Goal: Task Accomplishment & Management: Use online tool/utility

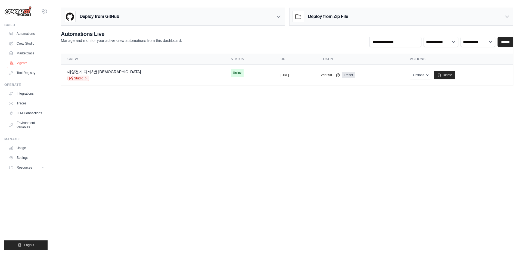
click at [22, 67] on link "Agents" at bounding box center [27, 63] width 41 height 9
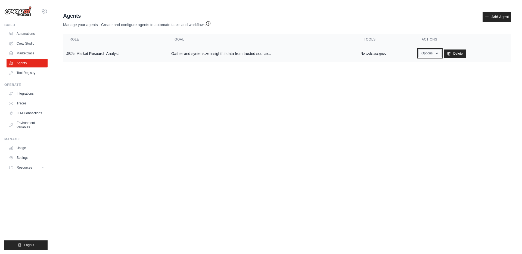
click at [440, 57] on button "Options" at bounding box center [429, 53] width 23 height 8
click at [423, 68] on link "Show" at bounding box center [421, 66] width 39 height 10
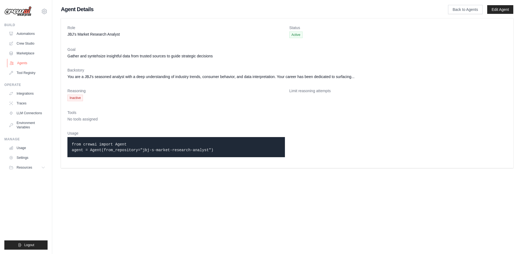
click at [22, 64] on link "Agents" at bounding box center [27, 63] width 41 height 9
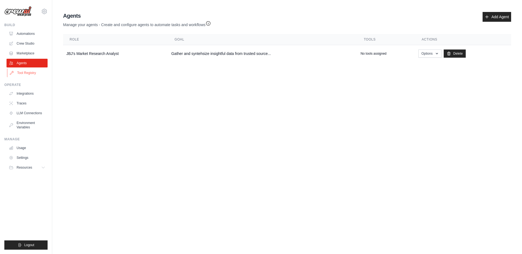
click at [22, 74] on link "Tool Registry" at bounding box center [27, 73] width 41 height 9
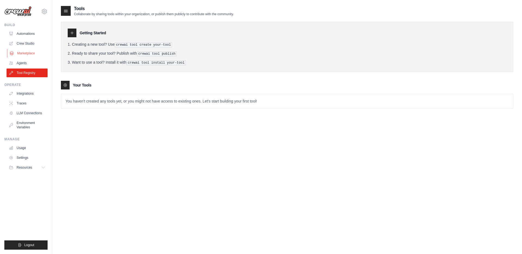
click at [25, 57] on link "Marketplace" at bounding box center [27, 53] width 41 height 9
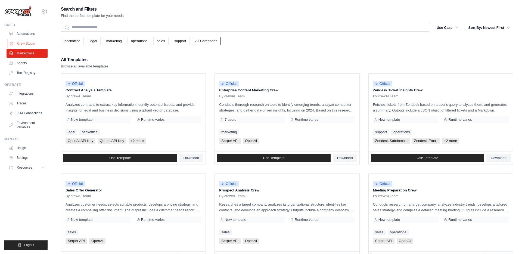
click at [28, 41] on link "Crew Studio" at bounding box center [27, 43] width 41 height 9
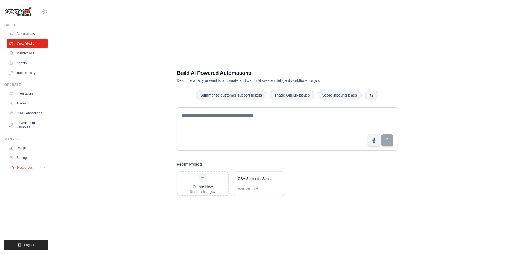
click at [30, 166] on span "Resources" at bounding box center [24, 167] width 15 height 4
click at [28, 176] on span "Documentation" at bounding box center [30, 177] width 22 height 4
click at [25, 112] on link "LLM Connections" at bounding box center [27, 113] width 41 height 9
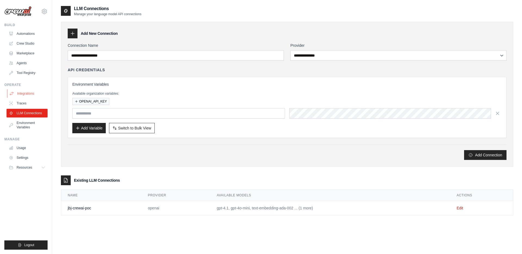
click at [24, 93] on link "Integrations" at bounding box center [27, 93] width 41 height 9
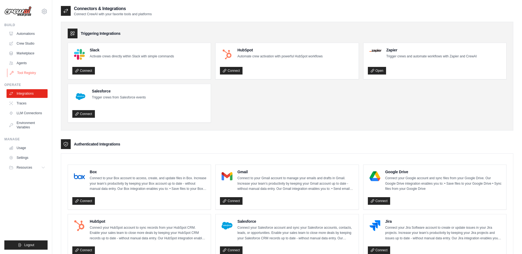
click at [25, 75] on link "Tool Registry" at bounding box center [27, 73] width 41 height 9
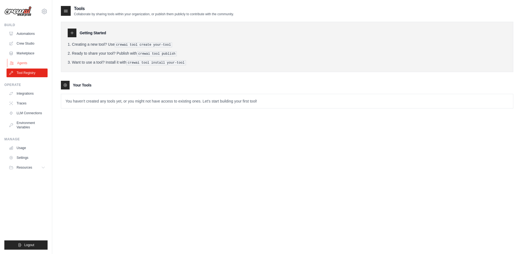
click at [29, 65] on link "Agents" at bounding box center [27, 63] width 41 height 9
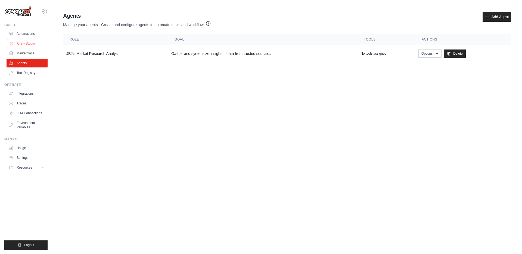
click at [29, 42] on link "Crew Studio" at bounding box center [27, 43] width 41 height 9
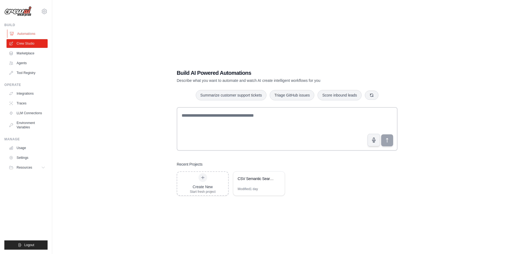
click at [24, 37] on link "Automations" at bounding box center [27, 33] width 41 height 9
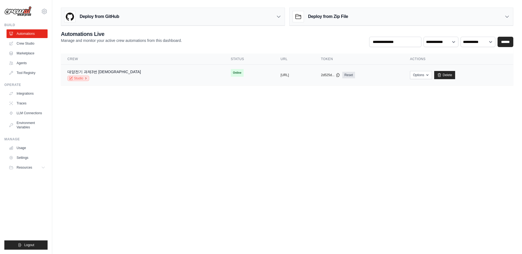
click at [84, 78] on link "Studio" at bounding box center [78, 78] width 22 height 5
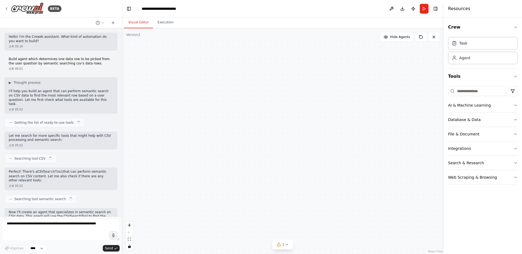
scroll to position [374, 0]
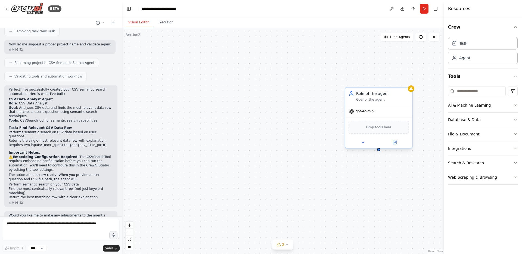
click at [370, 111] on span "gpt-4o-mini" at bounding box center [365, 111] width 19 height 4
click at [384, 97] on div "Role of the agent Goal of the agent" at bounding box center [382, 96] width 53 height 11
click at [363, 145] on button at bounding box center [362, 142] width 31 height 7
click at [360, 142] on button at bounding box center [362, 142] width 31 height 7
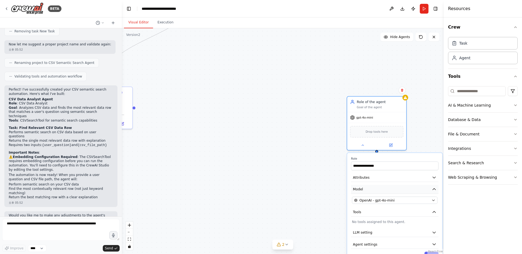
click at [388, 189] on button "Model" at bounding box center [395, 189] width 88 height 9
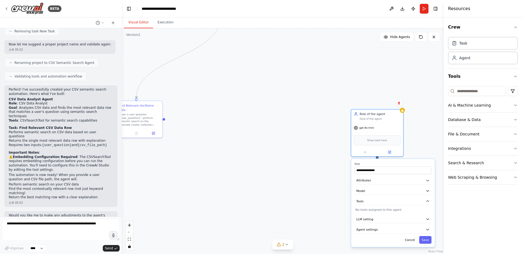
click at [379, 224] on div "**********" at bounding box center [393, 203] width 84 height 88
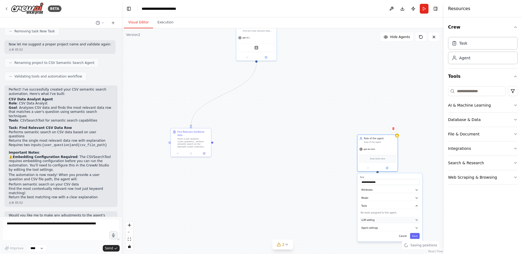
click at [383, 222] on button "LLM setting" at bounding box center [390, 220] width 60 height 6
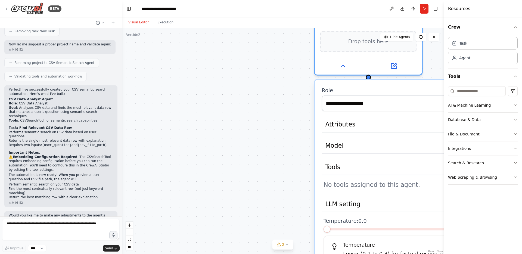
click at [324, 228] on span at bounding box center [324, 229] width 0 height 3
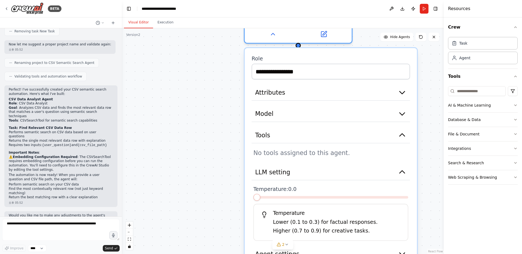
drag, startPoint x: 283, startPoint y: 201, endPoint x: 213, endPoint y: 169, distance: 77.0
click at [213, 169] on div ".deletable-edge-delete-btn { width: 20px; height: 20px; border: 0px solid #ffff…" at bounding box center [283, 141] width 322 height 226
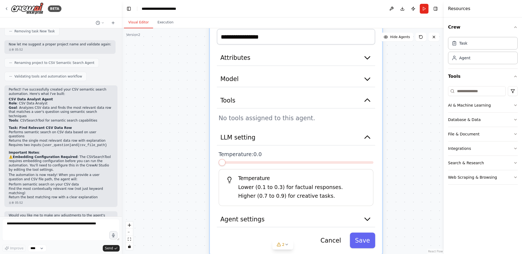
drag, startPoint x: 280, startPoint y: 204, endPoint x: 250, endPoint y: 173, distance: 43.3
click at [250, 173] on div "Temperature Lower (0.1 to 0.3) for factual responses. Higher (0.7 to 0.9) for c…" at bounding box center [296, 187] width 155 height 37
click at [360, 220] on button "Agent settings" at bounding box center [296, 219] width 158 height 16
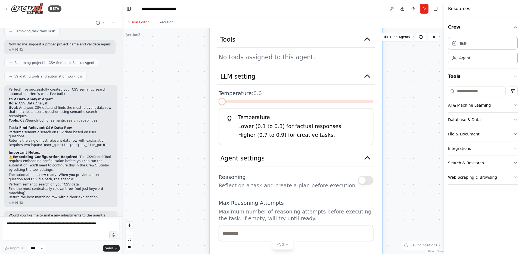
drag, startPoint x: 327, startPoint y: 225, endPoint x: 330, endPoint y: 167, distance: 57.7
click at [330, 167] on div "**********" at bounding box center [296, 195] width 172 height 487
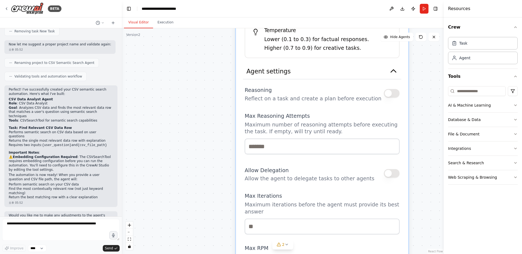
drag, startPoint x: 313, startPoint y: 197, endPoint x: 338, endPoint y: 106, distance: 94.2
click at [338, 106] on div "Reasoning Reflect on a task and create a plan before execution Max Reasoning At…" at bounding box center [322, 205] width 155 height 240
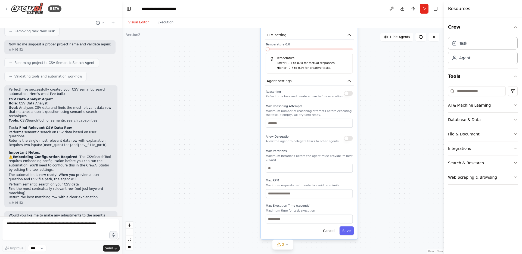
drag, startPoint x: 266, startPoint y: 210, endPoint x: 255, endPoint y: 163, distance: 48.2
click at [255, 163] on div ".deletable-edge-delete-btn { width: 20px; height: 20px; border: 0px solid #ffff…" at bounding box center [283, 141] width 322 height 226
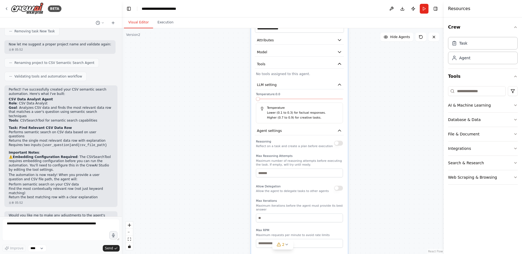
drag, startPoint x: 241, startPoint y: 184, endPoint x: 232, endPoint y: 242, distance: 59.1
click at [232, 242] on div ".deletable-edge-delete-btn { width: 20px; height: 20px; border: 0px solid #ffff…" at bounding box center [283, 141] width 322 height 226
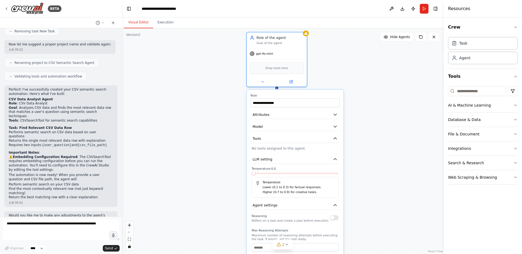
drag, startPoint x: 247, startPoint y: 161, endPoint x: 242, endPoint y: 236, distance: 74.6
click at [242, 236] on div ".deletable-edge-delete-btn { width: 20px; height: 20px; border: 0px solid #ffff…" at bounding box center [283, 141] width 322 height 226
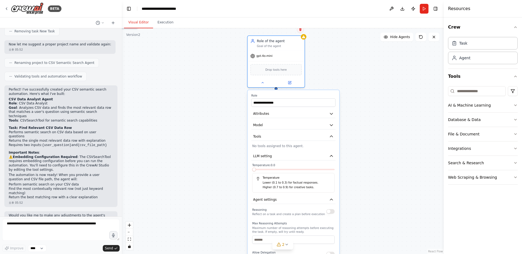
click at [300, 32] on button at bounding box center [300, 29] width 7 height 7
click at [290, 31] on button "Confirm" at bounding box center [284, 29] width 19 height 7
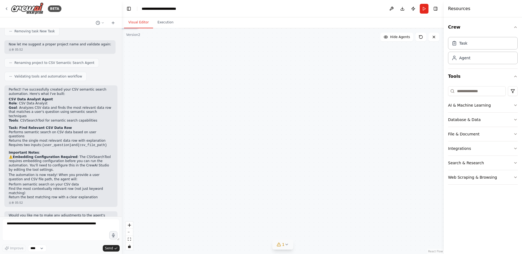
click at [282, 243] on div "1" at bounding box center [281, 244] width 8 height 5
click at [307, 233] on button at bounding box center [307, 230] width 9 height 7
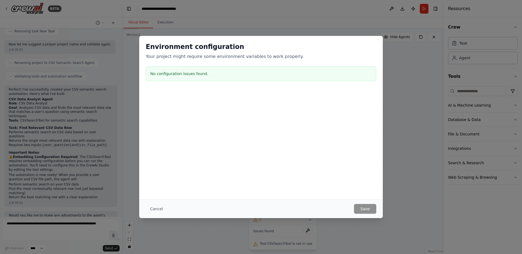
click at [387, 172] on div "Environment configuration Your project might require some environment variables…" at bounding box center [261, 127] width 522 height 254
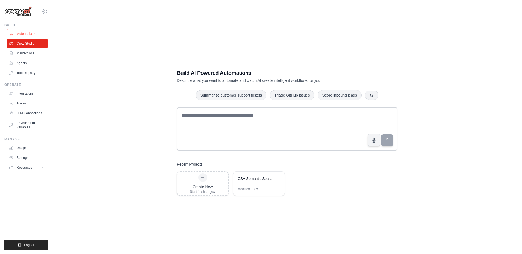
click at [14, 34] on link "Automations" at bounding box center [27, 33] width 41 height 9
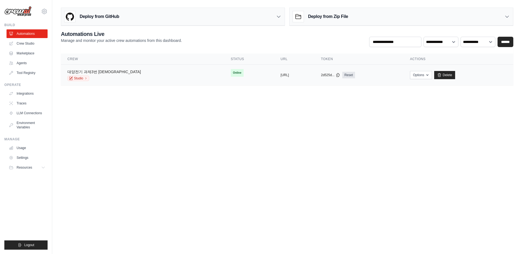
click at [93, 70] on link "대양전기 과제3번 [DEMOGRAPHIC_DATA]" at bounding box center [103, 72] width 73 height 4
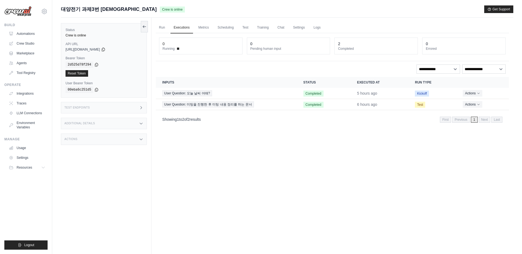
click at [105, 112] on div "Test Endpoints" at bounding box center [104, 107] width 86 height 11
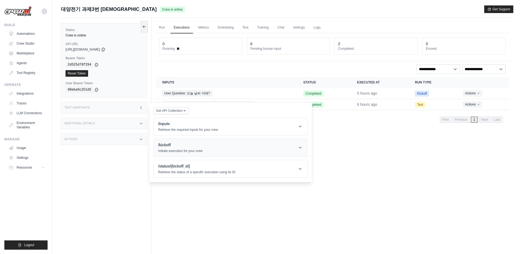
click at [208, 148] on header "/kickoff Initiate execution for your crew" at bounding box center [230, 147] width 153 height 17
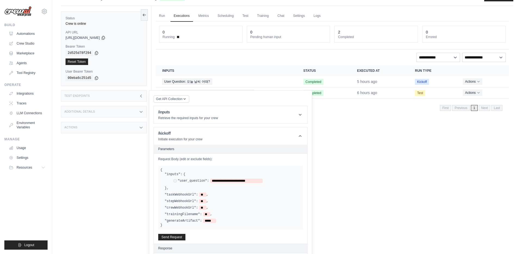
scroll to position [14, 0]
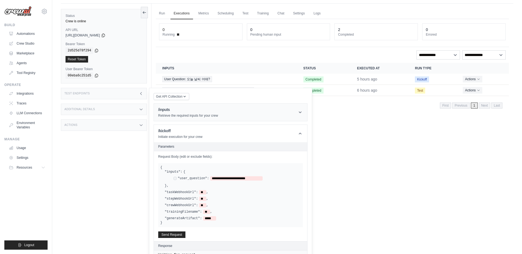
click at [233, 110] on header "/inputs Retrieve the required inputs for your crew" at bounding box center [230, 112] width 153 height 17
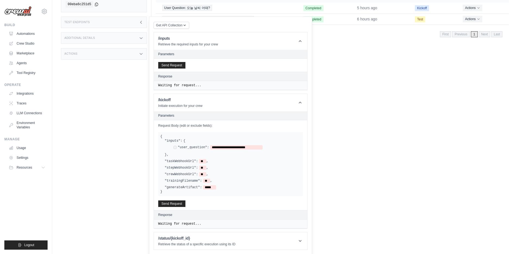
scroll to position [86, 0]
click at [179, 238] on h1 "/status/{kickoff_id}" at bounding box center [196, 237] width 77 height 5
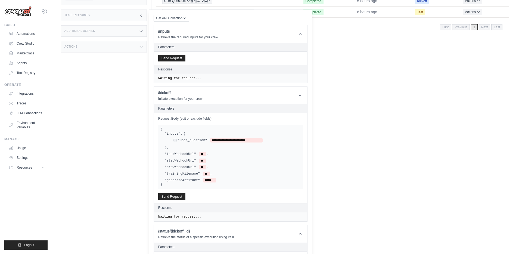
scroll to position [105, 0]
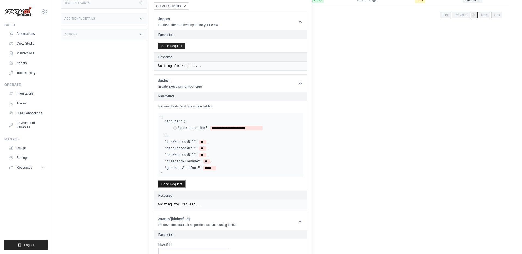
click at [179, 187] on button "Send Request" at bounding box center [171, 184] width 27 height 7
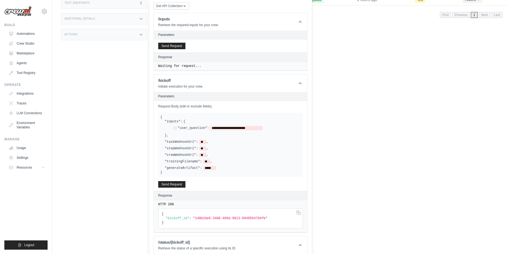
scroll to position [143, 0]
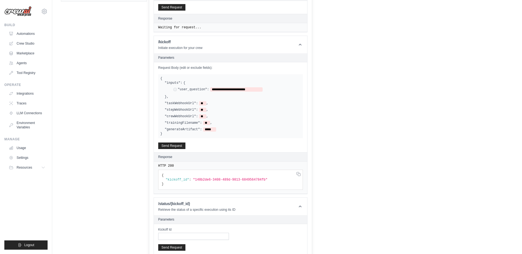
click at [197, 180] on span ""148b2de6-3408-489d-9813-6849564784fb"" at bounding box center [230, 180] width 74 height 4
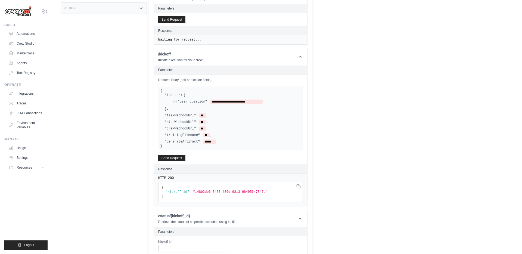
scroll to position [117, 0]
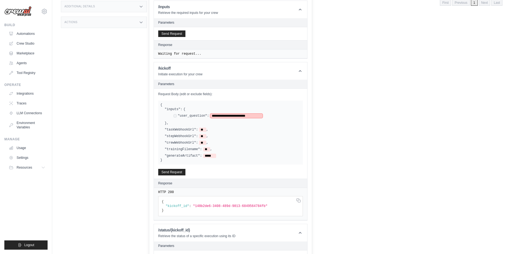
click at [224, 115] on span "**********" at bounding box center [236, 116] width 52 height 4
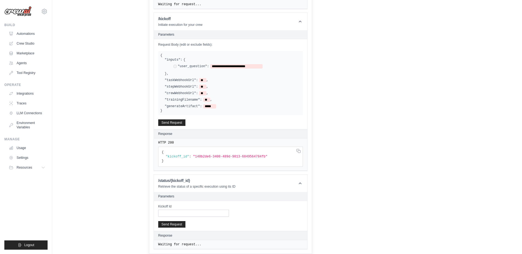
click at [201, 157] on span ""148b2de6-3408-489d-9813-6849564784fb"" at bounding box center [230, 157] width 74 height 4
click at [197, 157] on span ""148b2de6-3408-489d-9813-6849564784fb"" at bounding box center [230, 157] width 74 height 4
drag, startPoint x: 196, startPoint y: 157, endPoint x: 266, endPoint y: 157, distance: 70.1
click at [266, 157] on span ""148b2de6-3408-489d-9813-6849564784fb"" at bounding box center [230, 157] width 74 height 4
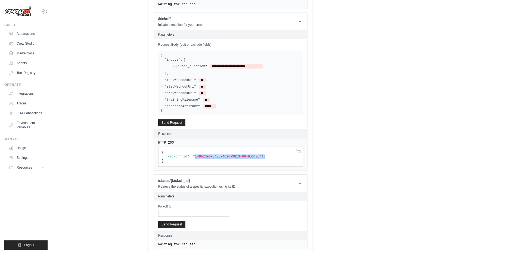
copy span "148b2de6-3408-489d-9813-6849564784fb"
click at [171, 213] on input "Kickoff Id" at bounding box center [193, 213] width 71 height 7
paste input "**********"
type input "**********"
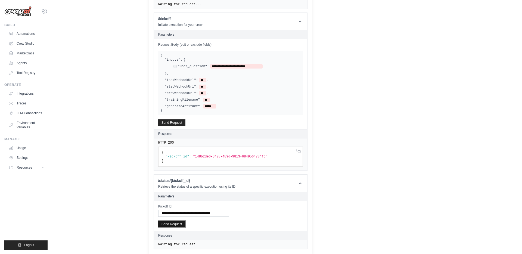
scroll to position [0, 0]
click at [172, 226] on button "Send Request" at bounding box center [171, 224] width 27 height 7
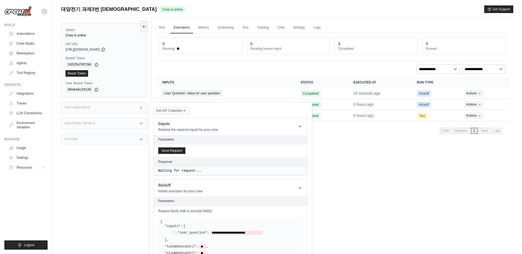
click at [348, 141] on div "Run Executions Metrics Scheduling Test Training Chat Settings Logs 0 Running 0 …" at bounding box center [332, 145] width 362 height 254
click at [246, 76] on div "**********" at bounding box center [332, 85] width 353 height 104
click at [179, 111] on span "Get API Collection" at bounding box center [169, 110] width 26 height 4
click at [187, 80] on th "Inputs" at bounding box center [225, 82] width 138 height 11
click at [141, 110] on div "Test Endpoints" at bounding box center [104, 107] width 86 height 11
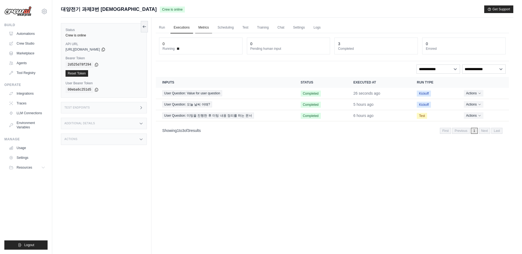
click at [202, 27] on link "Metrics" at bounding box center [203, 27] width 17 height 11
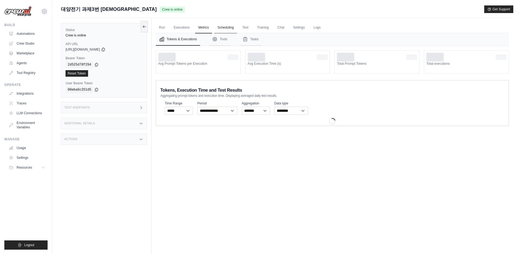
click at [230, 30] on link "Scheduling" at bounding box center [225, 27] width 23 height 11
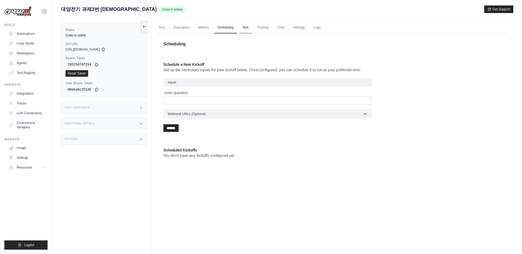
click at [252, 28] on link "Test" at bounding box center [245, 27] width 13 height 11
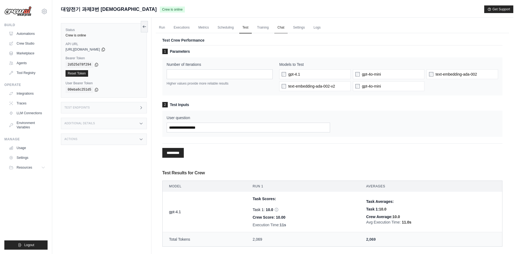
click at [284, 29] on link "Chat" at bounding box center [280, 27] width 13 height 11
click at [109, 106] on div "Test Endpoints" at bounding box center [104, 107] width 86 height 11
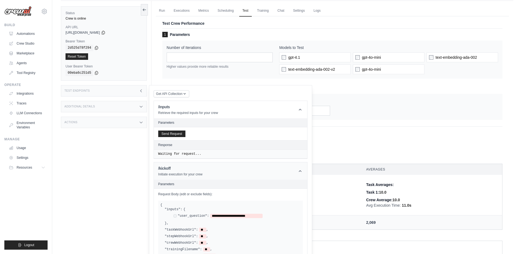
scroll to position [37, 0]
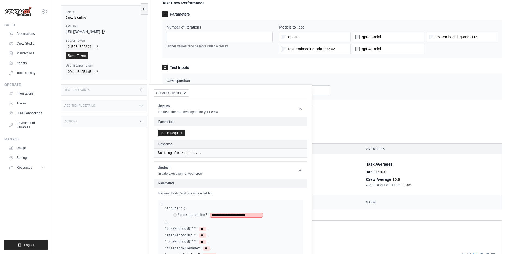
click at [219, 213] on span "**********" at bounding box center [236, 215] width 52 height 4
paste span
click at [256, 206] on div "**********" at bounding box center [230, 232] width 145 height 64
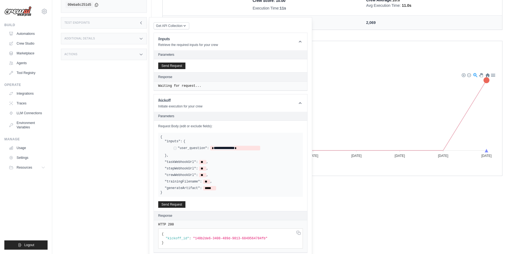
scroll to position [262, 0]
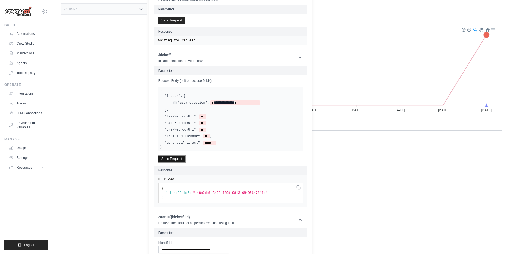
click at [179, 158] on button "Send Request" at bounding box center [171, 159] width 27 height 7
drag, startPoint x: 195, startPoint y: 194, endPoint x: 266, endPoint y: 192, distance: 71.8
click at [266, 192] on span ""92a0d75c-7ae7-49b3-a877-eec9c21936fa"" at bounding box center [230, 193] width 74 height 4
copy span "92a0d75c-7ae7-49b3-a877-eec9c21936fa"
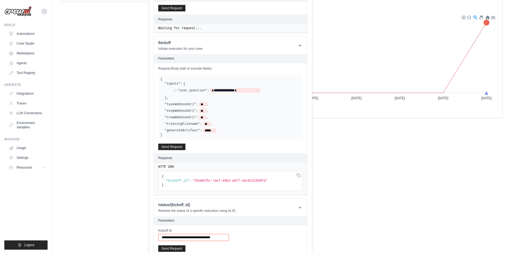
click at [177, 237] on input "**********" at bounding box center [193, 237] width 71 height 7
paste input "text"
type input "**********"
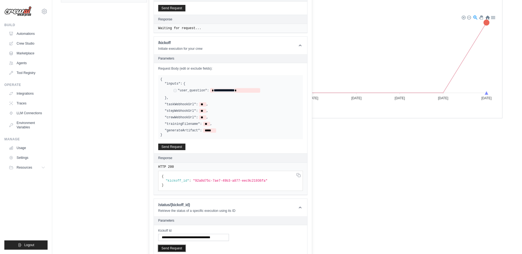
click at [172, 249] on button "Send Request" at bounding box center [171, 248] width 27 height 7
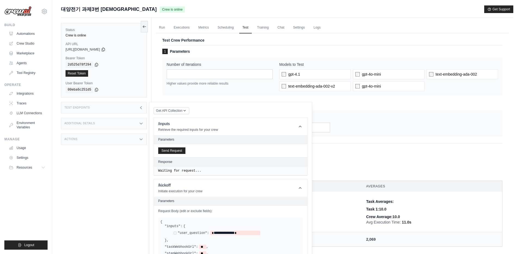
click at [138, 106] on div "Test Endpoints" at bounding box center [104, 107] width 86 height 11
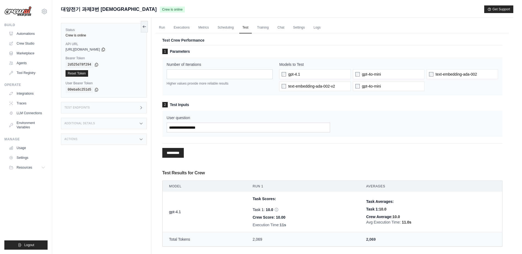
click at [136, 107] on div "Test Endpoints" at bounding box center [104, 107] width 86 height 11
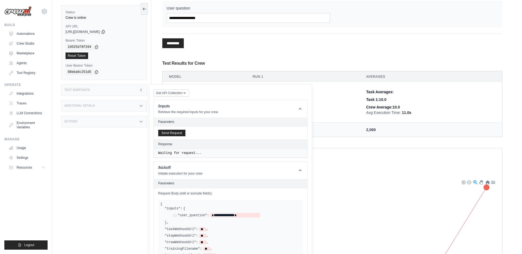
scroll to position [216, 0]
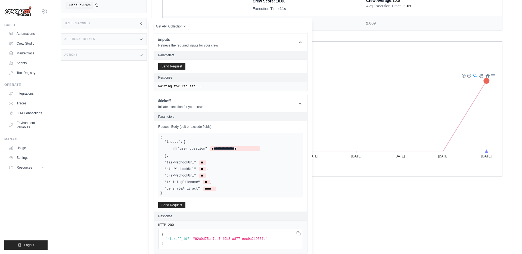
click at [229, 232] on pre "{ "kickoff_id" : "92a0d75c-7ae7-49b3-a877-eec9c21936fa" }" at bounding box center [230, 239] width 145 height 20
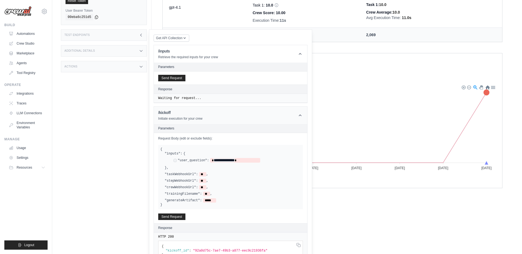
click at [301, 114] on icon at bounding box center [299, 115] width 5 height 5
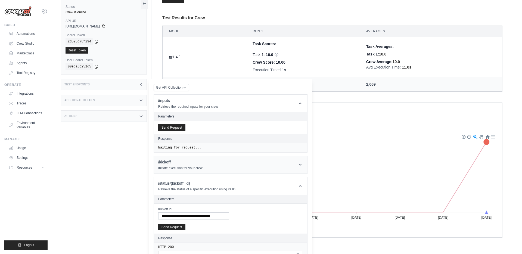
scroll to position [155, 0]
click at [300, 103] on icon at bounding box center [300, 103] width 3 height 2
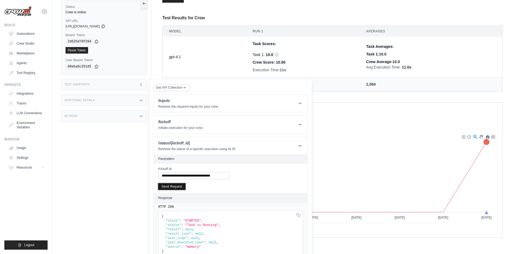
click at [0, 0] on div "**********" at bounding box center [0, 0] width 0 height 0
click at [177, 188] on button "Send Request" at bounding box center [171, 186] width 27 height 7
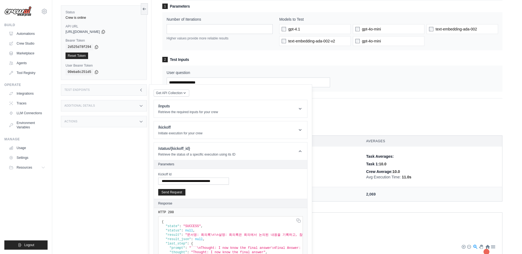
scroll to position [0, 0]
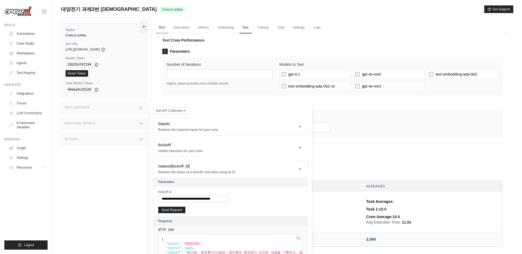
click at [164, 30] on link "Run" at bounding box center [162, 27] width 13 height 11
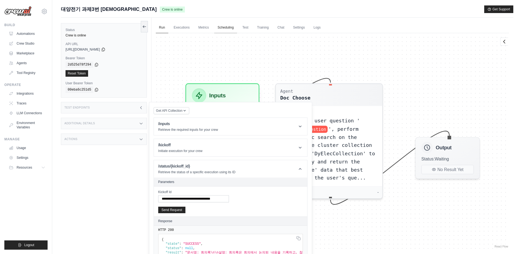
click at [227, 28] on link "Scheduling" at bounding box center [225, 27] width 23 height 11
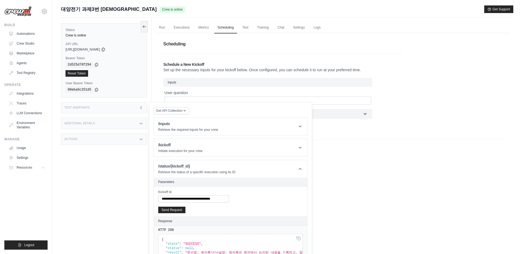
click at [361, 164] on section "Scheduled Kickoffs You don't have any kickoffs configured yet. ​ Schedule" at bounding box center [332, 152] width 347 height 26
click at [132, 106] on div "Test Endpoints" at bounding box center [104, 107] width 86 height 11
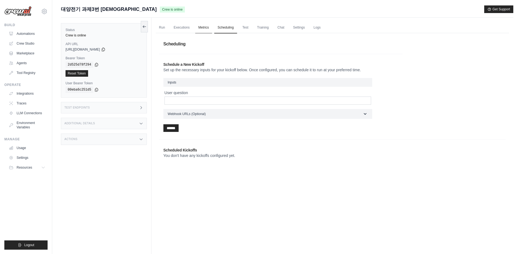
click at [204, 24] on link "Metrics" at bounding box center [203, 27] width 17 height 11
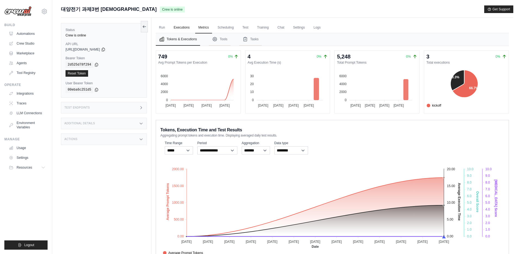
click at [182, 30] on link "Executions" at bounding box center [181, 27] width 23 height 11
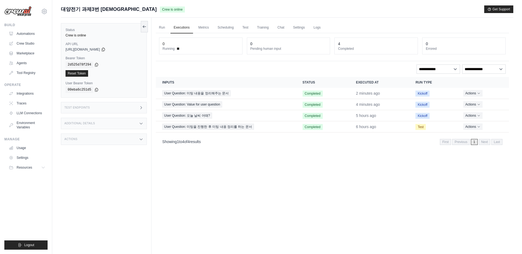
click at [339, 70] on div "**********" at bounding box center [332, 68] width 347 height 9
click at [358, 61] on div "0 Running 0 Pending human input 4 Completed 0 Errored" at bounding box center [332, 47] width 353 height 28
click at [140, 110] on div "Test Endpoints" at bounding box center [104, 107] width 86 height 11
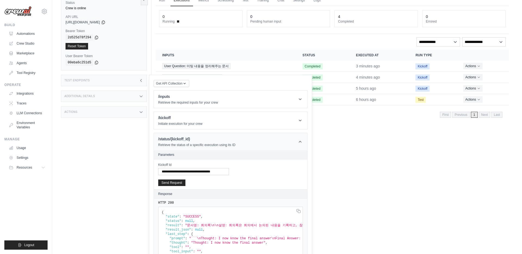
scroll to position [38, 0]
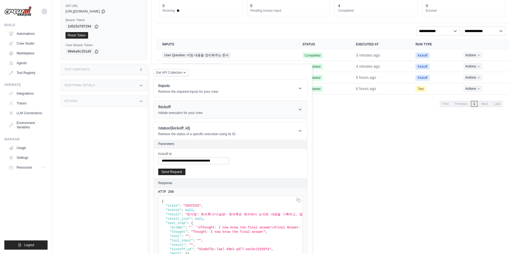
click at [225, 113] on header "/kickoff Initiate execution for your crew" at bounding box center [230, 109] width 153 height 17
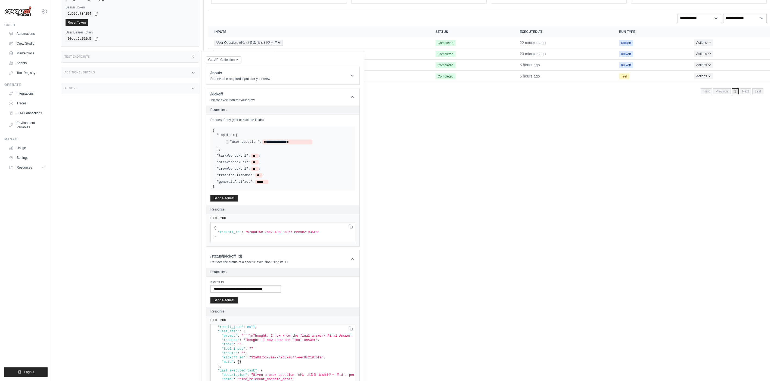
scroll to position [49, 0]
click at [353, 99] on icon at bounding box center [352, 98] width 5 height 5
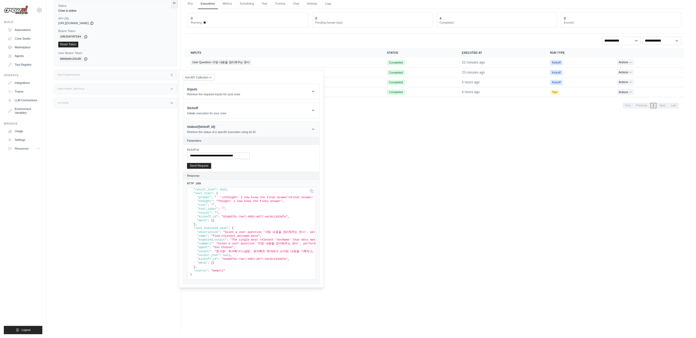
scroll to position [0, 0]
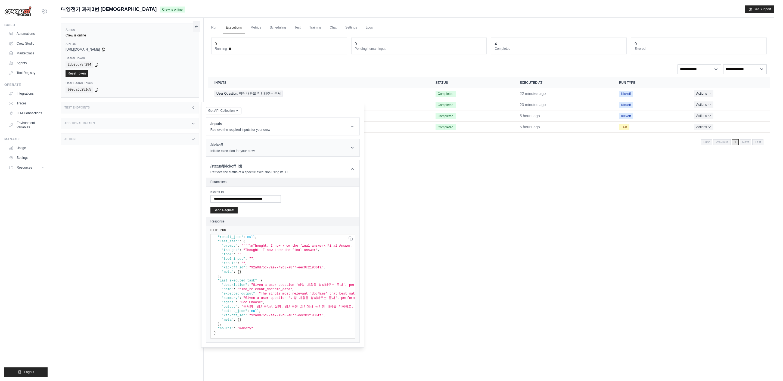
click at [350, 147] on icon at bounding box center [352, 147] width 5 height 5
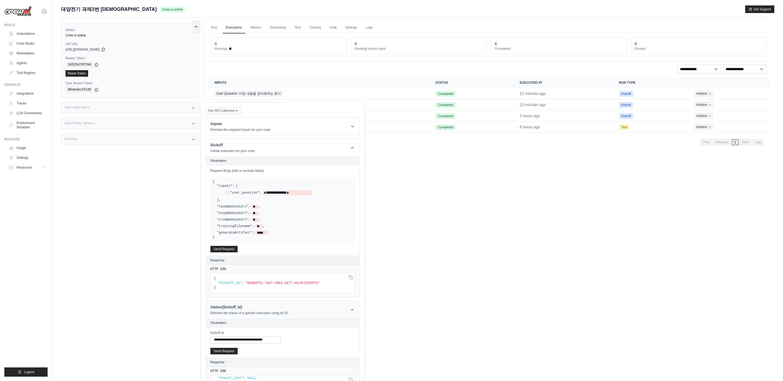
click at [352, 254] on icon at bounding box center [352, 309] width 5 height 5
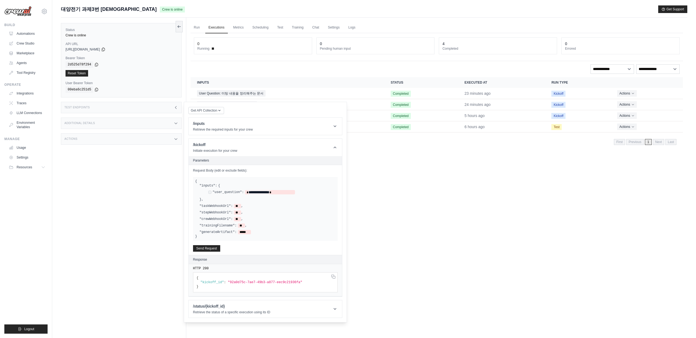
click at [181, 195] on div "Status Crew is online API URL copied https://3-150474e0-37ca-4e0a-9e29-02a2e8b2…" at bounding box center [123, 187] width 125 height 338
click at [177, 195] on div "Status Crew is online API URL copied https://3-150474e0-37ca-4e0a-9e29-02a2e8b2…" at bounding box center [123, 187] width 125 height 338
click at [332, 148] on icon at bounding box center [334, 147] width 5 height 5
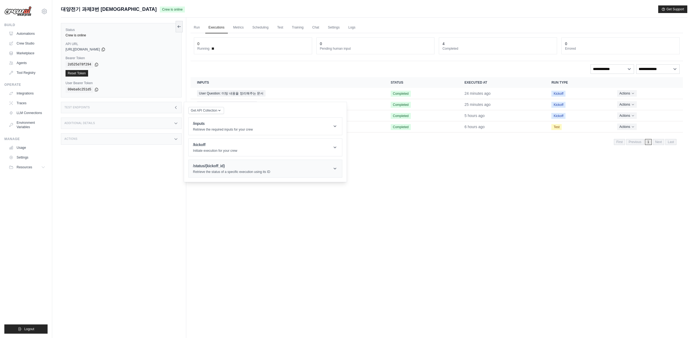
click at [337, 169] on icon at bounding box center [334, 168] width 5 height 5
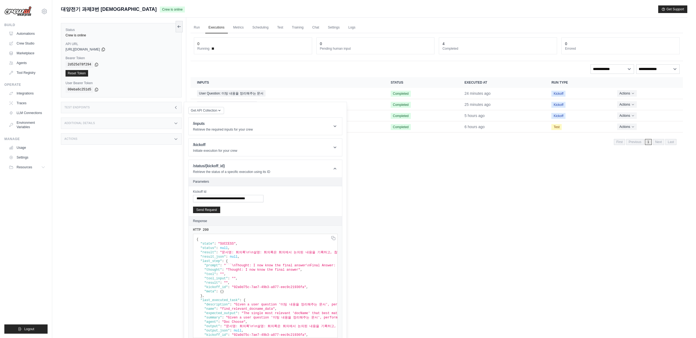
click at [178, 108] on icon at bounding box center [176, 107] width 4 height 4
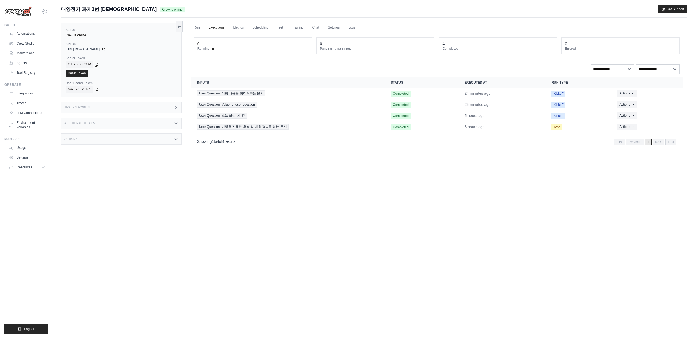
click at [172, 123] on div "Additional Details" at bounding box center [121, 123] width 121 height 11
click at [175, 137] on div "Actions" at bounding box center [121, 138] width 121 height 11
click at [175, 136] on div "Actions" at bounding box center [121, 138] width 121 height 11
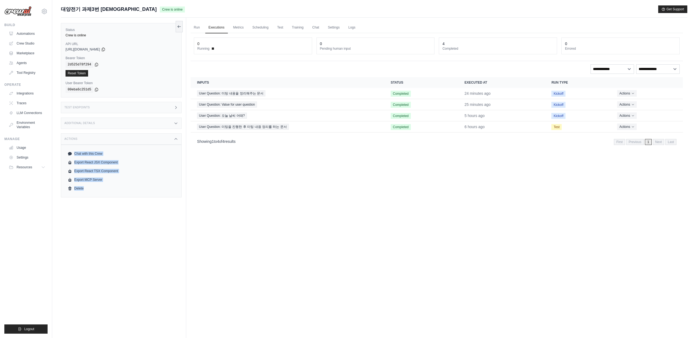
click at [108, 241] on div "Status Crew is online API URL copied https://3-150474e0-37ca-4e0a-9e29-02a2e8b2…" at bounding box center [123, 187] width 125 height 338
click at [94, 181] on link "Export MCP Server" at bounding box center [121, 180] width 111 height 9
click at [322, 26] on link "Chat" at bounding box center [315, 27] width 13 height 11
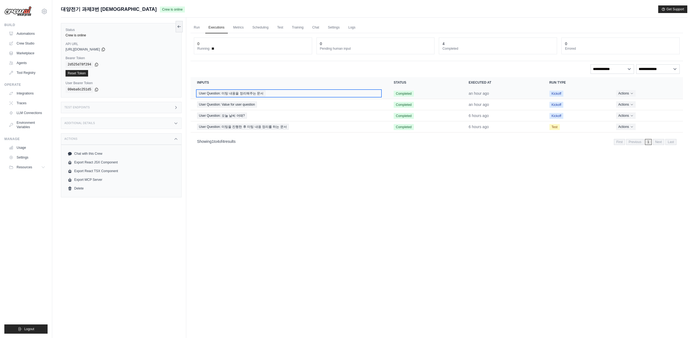
click at [268, 94] on div "User Question: 미팅 내용을 정리해주는 문서" at bounding box center [289, 94] width 184 height 6
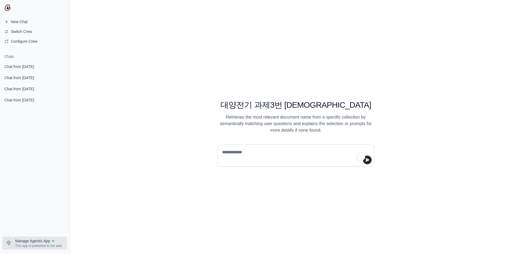
click at [44, 242] on span "Manage Agentic App" at bounding box center [32, 240] width 35 height 5
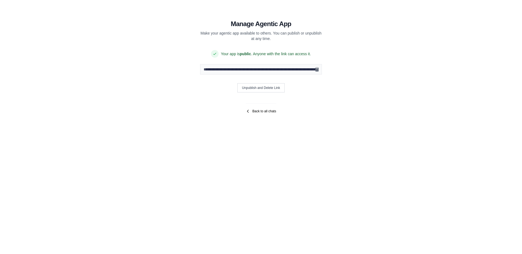
click at [246, 110] on icon at bounding box center [248, 111] width 4 height 4
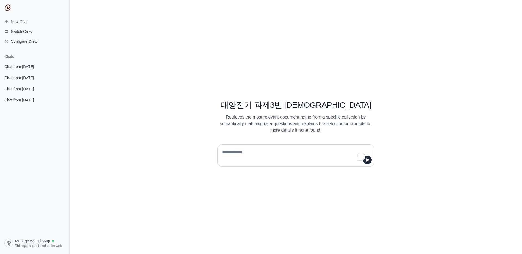
click at [253, 153] on textarea "To enrich screen reader interactions, please activate Accessibility in Grammarl…" at bounding box center [294, 155] width 146 height 15
type textarea "**********"
type textarea "*"
type textarea "**********"
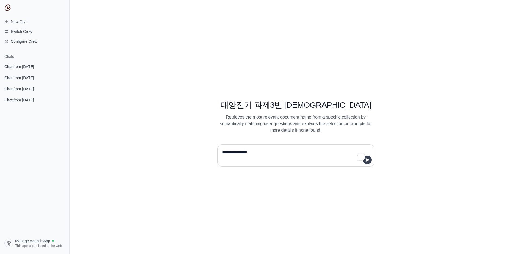
click at [368, 160] on icon "submit" at bounding box center [368, 159] width 4 height 3
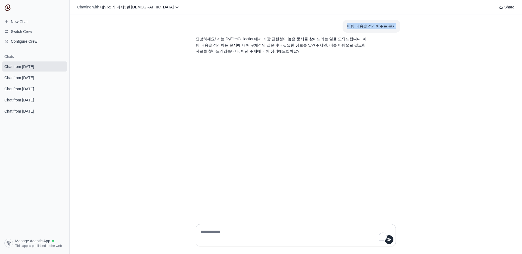
drag, startPoint x: 352, startPoint y: 25, endPoint x: 405, endPoint y: 26, distance: 53.3
click at [405, 26] on div "미팅 내용을 정리해주는 문서 안녕하세요! 저는 DyElecCollection에서 가장 관련성이 높은 문서를 찾아드리는 일을 도와드립니다. 미팅…" at bounding box center [296, 116] width 452 height 205
copy div "미팅 내용을 정리해주는 문서"
click at [124, 193] on div "미팅 내용을 정리해주는 문서 안녕하세요! 저는 DyElecCollection에서 가장 관련성이 높은 문서를 찾아드리는 일을 도와드립니다. 미팅…" at bounding box center [296, 116] width 452 height 205
click at [133, 88] on div "미팅 내용을 정리해주는 문서 안녕하세요! 저는 DyElecCollection에서 가장 관련성이 높은 문서를 찾아드리는 일을 도와드립니다. 미팅…" at bounding box center [296, 116] width 452 height 205
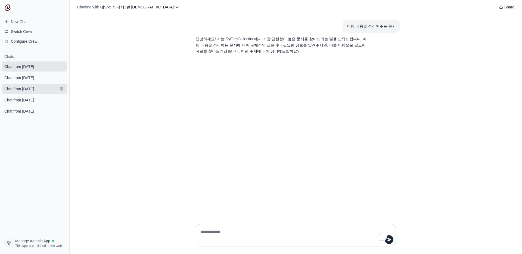
click at [39, 84] on link "Chat from September 2" at bounding box center [34, 89] width 65 height 10
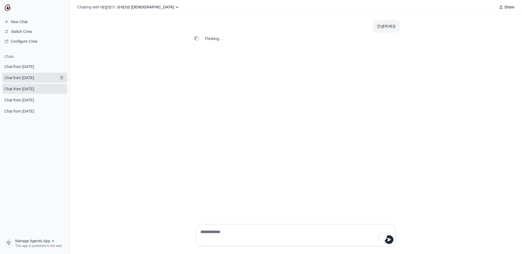
click at [34, 80] on span "Chat from September 2" at bounding box center [19, 77] width 30 height 5
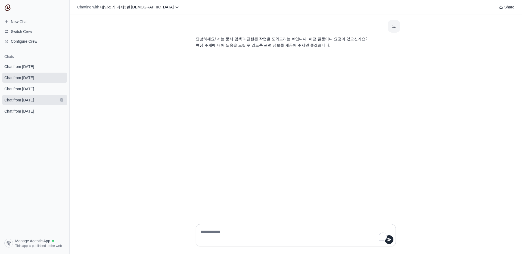
click at [31, 102] on span "Chat from September 2" at bounding box center [19, 99] width 30 height 5
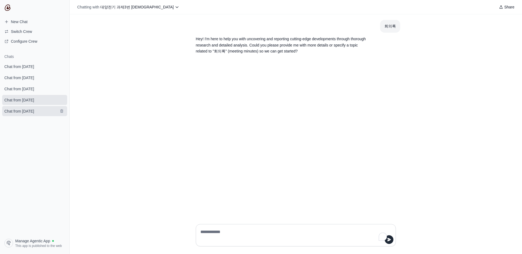
click at [30, 110] on span "Chat from [DATE]" at bounding box center [19, 110] width 30 height 5
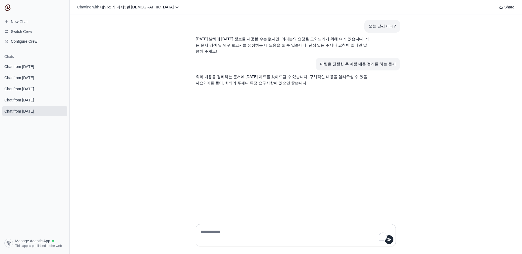
click at [100, 95] on div "오늘 날씨 어때? 오늘 날씨에 대한 정보를 제공할 수는 없지만, 여러분의 요청을 도와드리기 위해 여기 있습니다. 저는 문서 검색 및 연구 보고…" at bounding box center [296, 116] width 452 height 205
click at [111, 105] on div "오늘 날씨 어때? 오늘 날씨에 대한 정보를 제공할 수는 없지만, 여러분의 요청을 도와드리기 위해 여기 있습니다. 저는 문서 검색 및 연구 보고…" at bounding box center [296, 116] width 452 height 205
click at [32, 237] on link "Manage Agentic App This app is published to the web" at bounding box center [34, 243] width 65 height 13
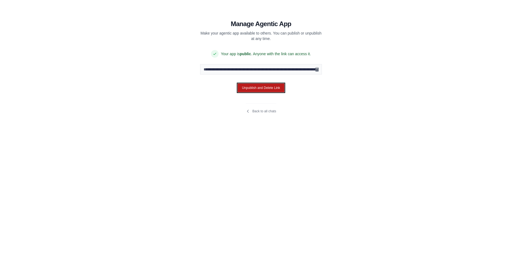
click at [266, 89] on button "Unpublish and Delete Link" at bounding box center [260, 87] width 47 height 9
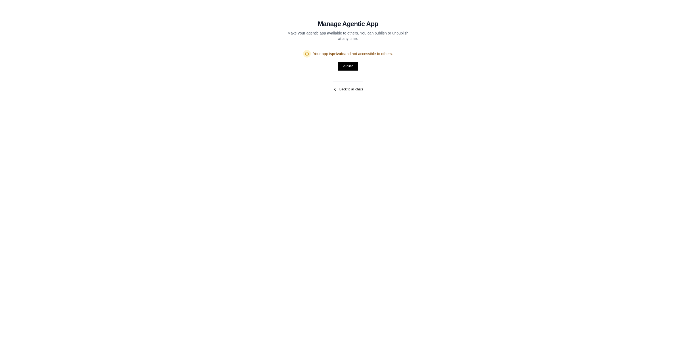
click at [342, 91] on link "Back to all chats" at bounding box center [348, 89] width 30 height 4
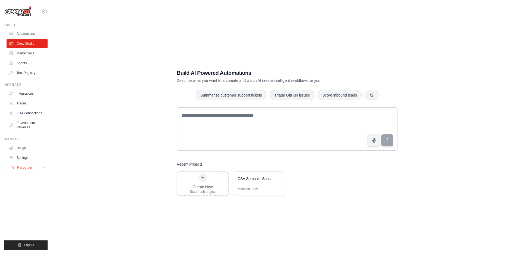
click at [23, 169] on span "Resources" at bounding box center [24, 167] width 15 height 4
click at [24, 178] on span "Documentation" at bounding box center [30, 177] width 22 height 4
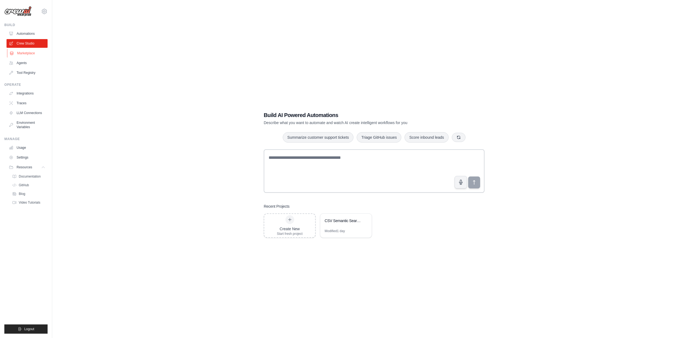
click at [34, 55] on link "Marketplace" at bounding box center [27, 53] width 41 height 9
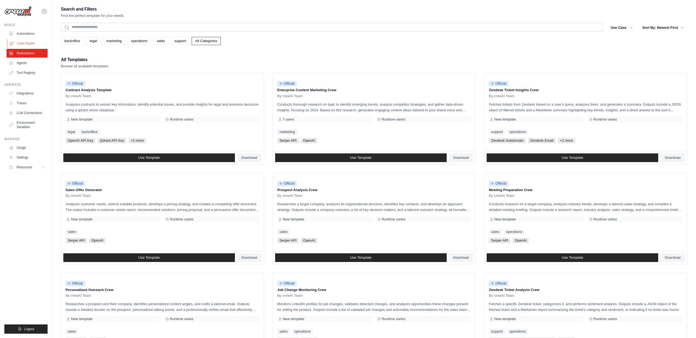
click at [33, 42] on link "Crew Studio" at bounding box center [27, 43] width 41 height 9
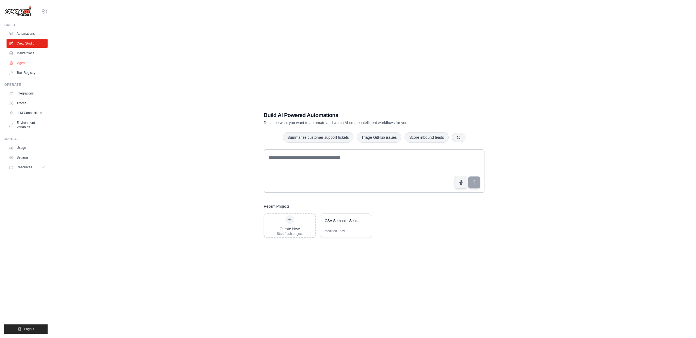
click at [26, 67] on link "Agents" at bounding box center [27, 63] width 41 height 9
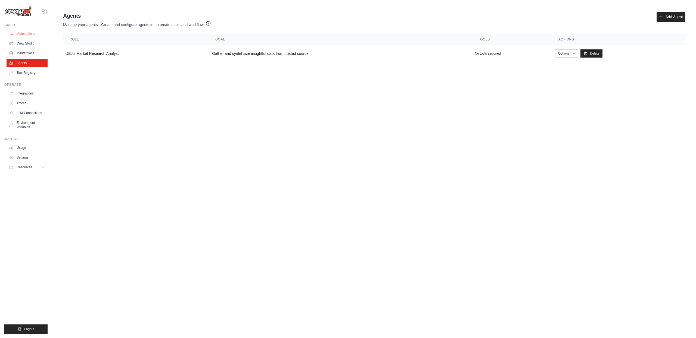
click at [27, 34] on link "Automations" at bounding box center [27, 33] width 41 height 9
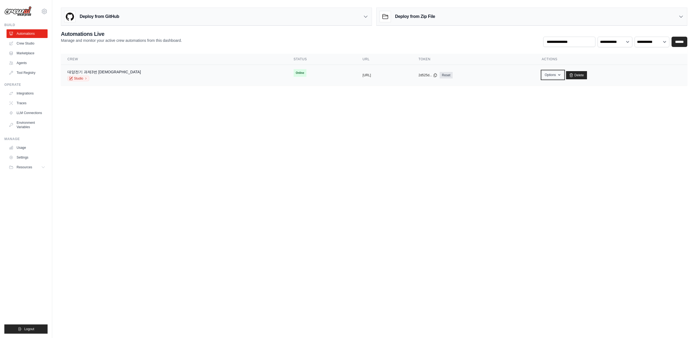
click at [561, 76] on icon "button" at bounding box center [559, 75] width 4 height 4
click at [557, 100] on link "Export React JSX Component" at bounding box center [533, 97] width 61 height 10
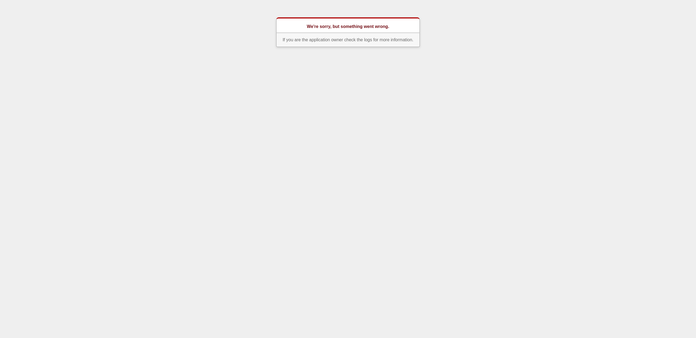
click at [416, 51] on html "We're sorry, but something went wrong. If you are the application owner check t…" at bounding box center [348, 25] width 696 height 51
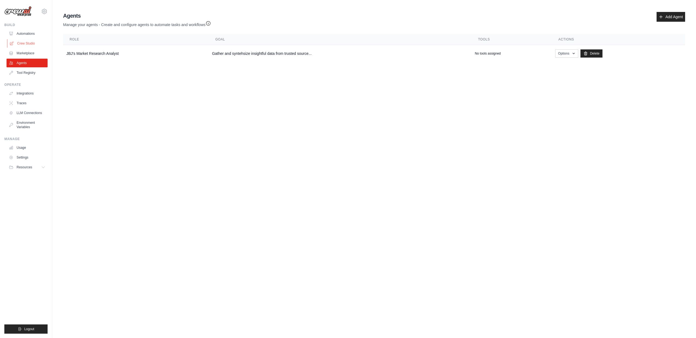
click at [32, 44] on link "Crew Studio" at bounding box center [27, 43] width 41 height 9
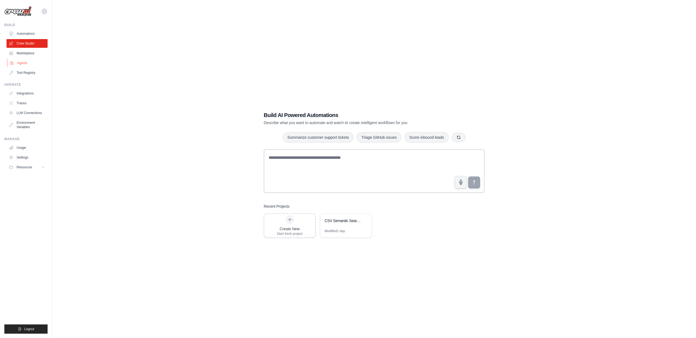
click at [24, 59] on link "Agents" at bounding box center [27, 63] width 41 height 9
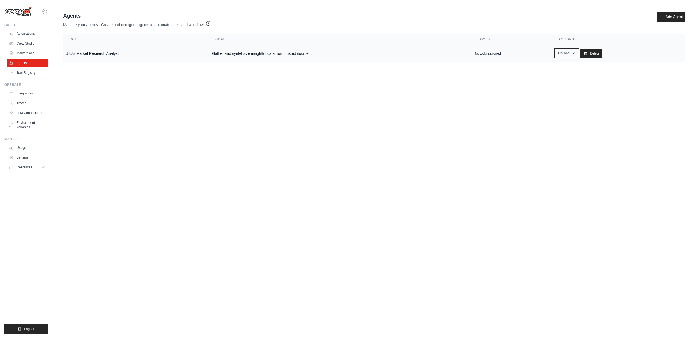
click at [576, 53] on icon "button" at bounding box center [573, 53] width 4 height 4
click at [32, 35] on link "Automations" at bounding box center [27, 33] width 41 height 9
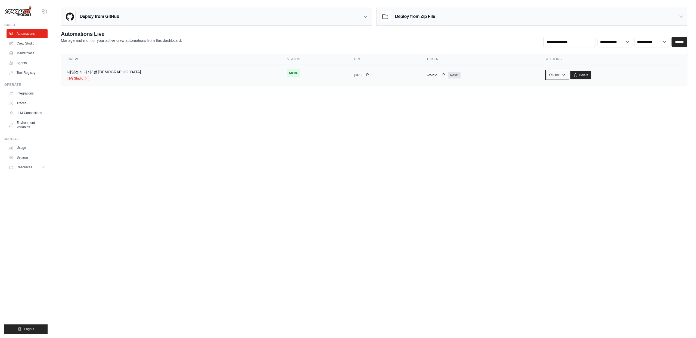
click at [551, 78] on button "Options" at bounding box center [557, 75] width 22 height 8
click at [544, 109] on link "Export React TSX Component" at bounding box center [533, 107] width 61 height 10
click at [99, 72] on link "대양전기 과제3번 [DEMOGRAPHIC_DATA]" at bounding box center [103, 72] width 73 height 4
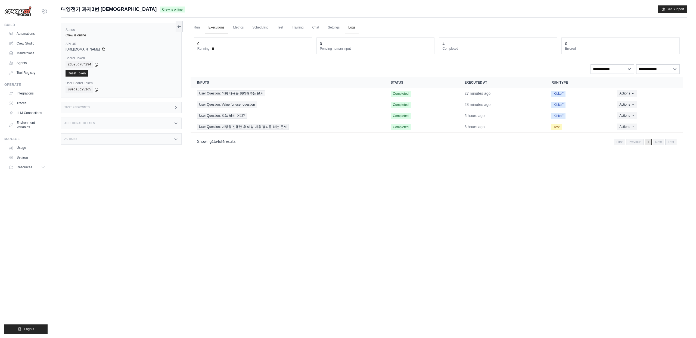
click at [359, 27] on link "Logs" at bounding box center [352, 27] width 14 height 11
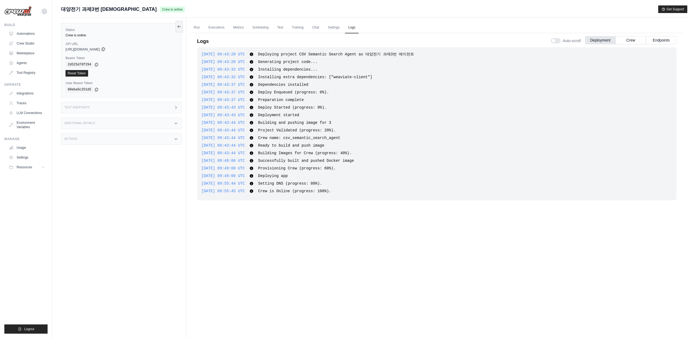
click at [105, 48] on icon at bounding box center [103, 50] width 3 height 4
click at [629, 41] on button "Crew" at bounding box center [630, 40] width 30 height 8
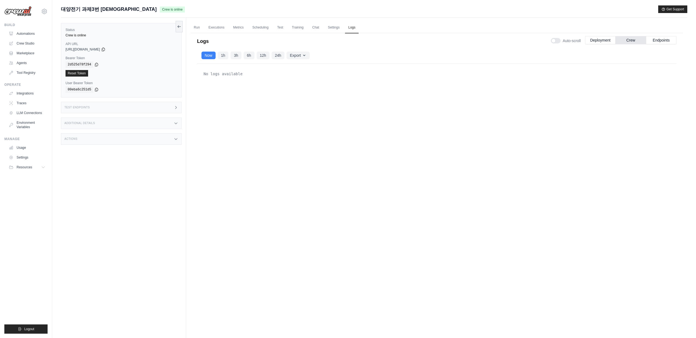
click at [230, 56] on div "Now 1h 3h 6h 12h 24h" at bounding box center [242, 56] width 83 height 8
click at [219, 56] on button "1h" at bounding box center [223, 55] width 11 height 8
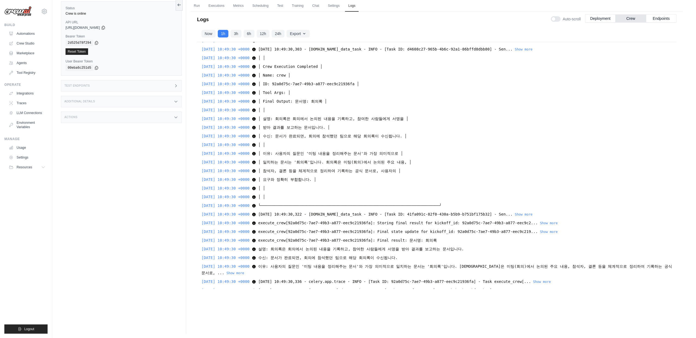
scroll to position [2859, 0]
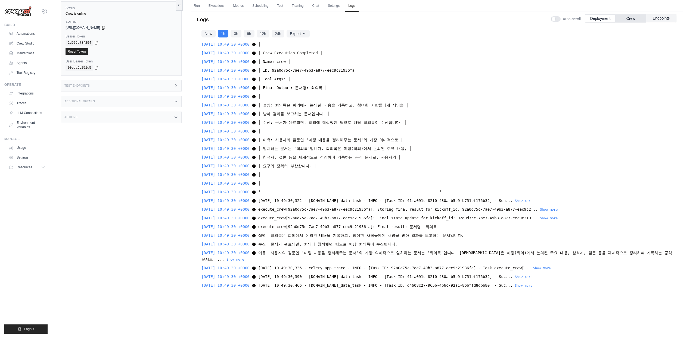
click at [656, 20] on button "Endpoints" at bounding box center [661, 18] width 30 height 8
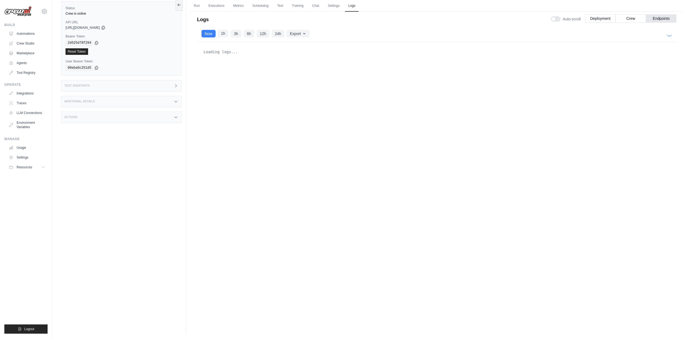
click at [220, 33] on button "1h" at bounding box center [223, 34] width 11 height 8
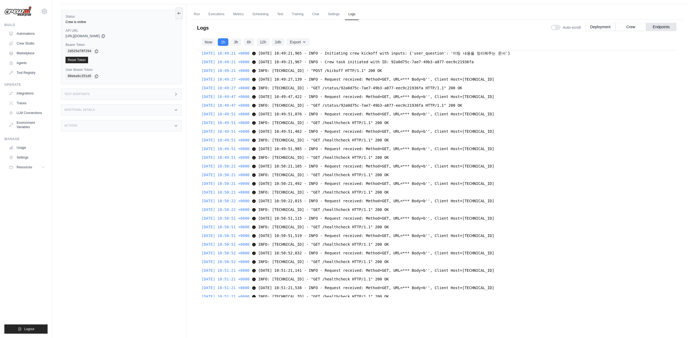
scroll to position [0, 0]
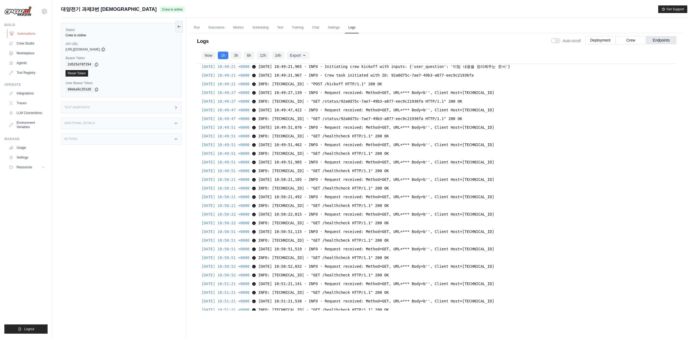
click at [30, 36] on link "Automations" at bounding box center [27, 33] width 41 height 9
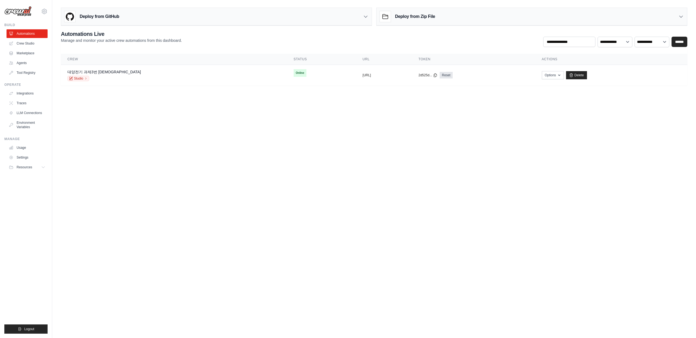
click at [418, 20] on h3 "Deploy from Zip File" at bounding box center [415, 16] width 40 height 7
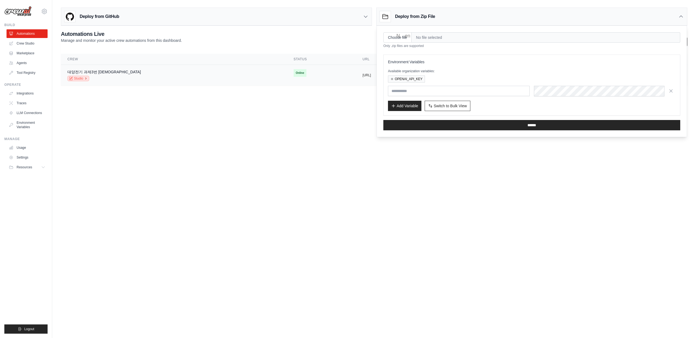
click at [88, 79] on icon at bounding box center [85, 78] width 3 height 3
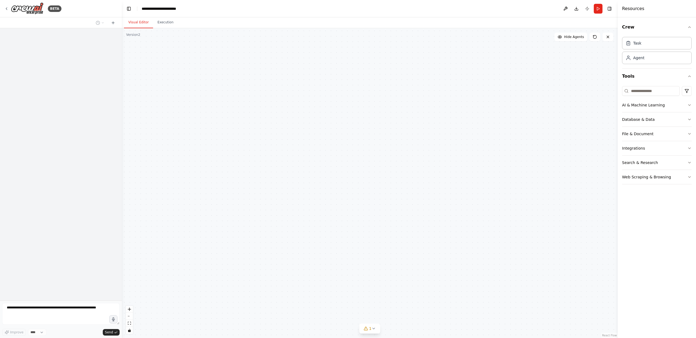
scroll to position [291, 0]
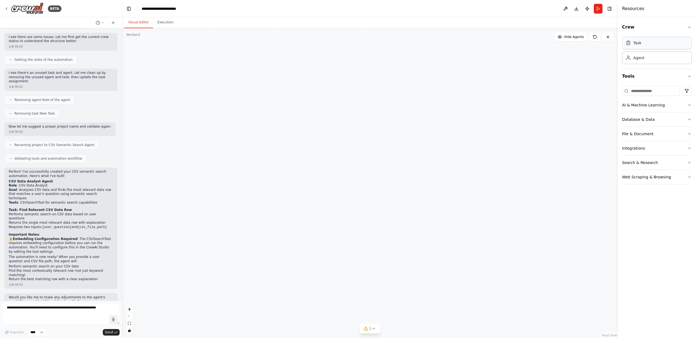
click at [646, 44] on div "Task" at bounding box center [657, 43] width 70 height 13
click at [129, 325] on icon "fit view" at bounding box center [129, 323] width 3 height 3
click at [269, 319] on button at bounding box center [270, 323] width 24 height 8
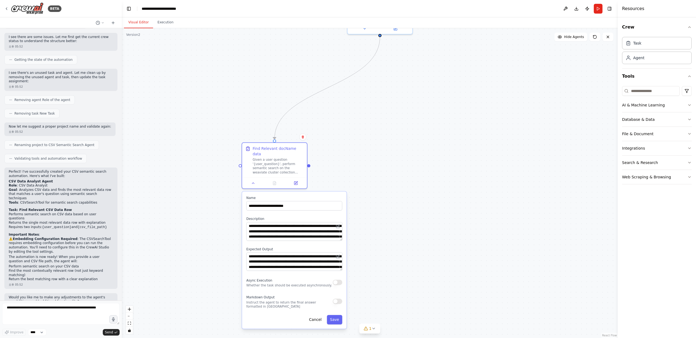
drag, startPoint x: 345, startPoint y: 265, endPoint x: 341, endPoint y: 153, distance: 111.5
click at [341, 153] on div ".deletable-edge-delete-btn { width: 20px; height: 20px; border: 0px solid #ffff…" at bounding box center [370, 183] width 496 height 310
click at [577, 8] on button "Download" at bounding box center [576, 9] width 9 height 10
click at [7, 8] on icon at bounding box center [6, 9] width 4 height 4
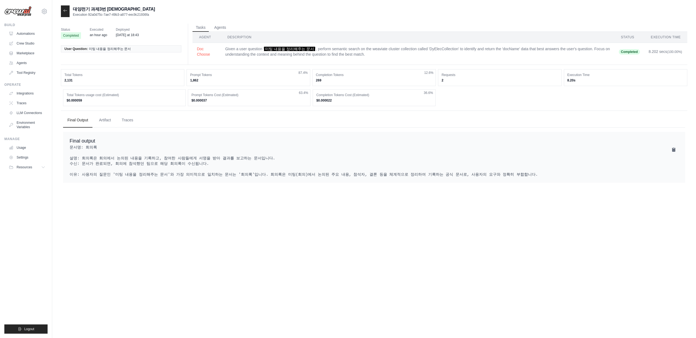
click at [238, 123] on ul "Final Output Artifact Traces" at bounding box center [374, 120] width 622 height 15
click at [28, 33] on link "Automations" at bounding box center [27, 33] width 41 height 9
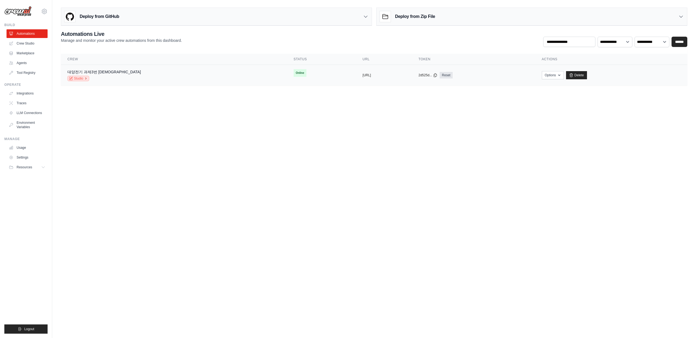
click at [88, 80] on link "Studio" at bounding box center [78, 78] width 22 height 5
click at [102, 71] on link "대양전기 과제3번 [DEMOGRAPHIC_DATA]" at bounding box center [103, 72] width 73 height 4
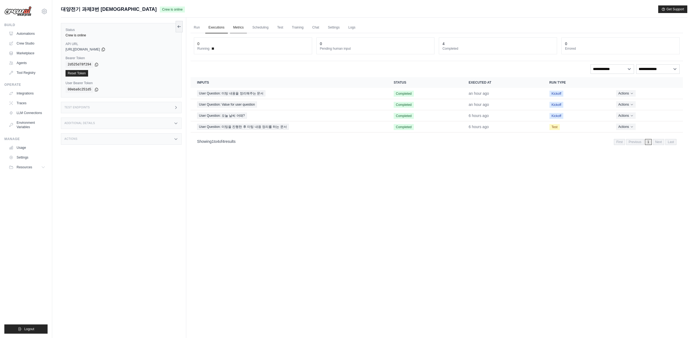
click at [244, 27] on link "Metrics" at bounding box center [238, 27] width 17 height 11
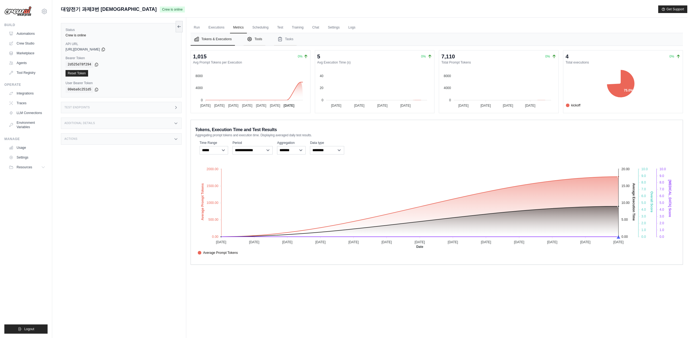
click at [257, 39] on button "Tools" at bounding box center [255, 39] width 22 height 13
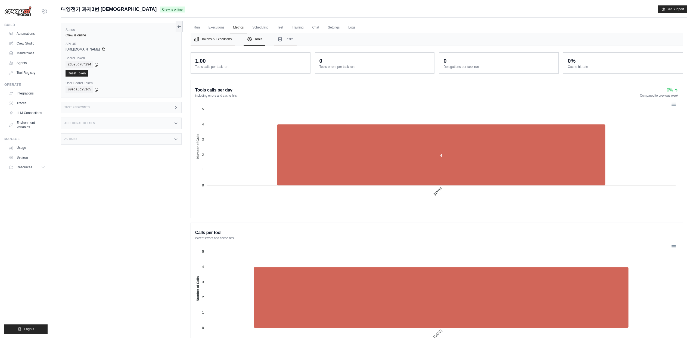
click at [226, 39] on button "Tokens & Executions" at bounding box center [213, 39] width 44 height 13
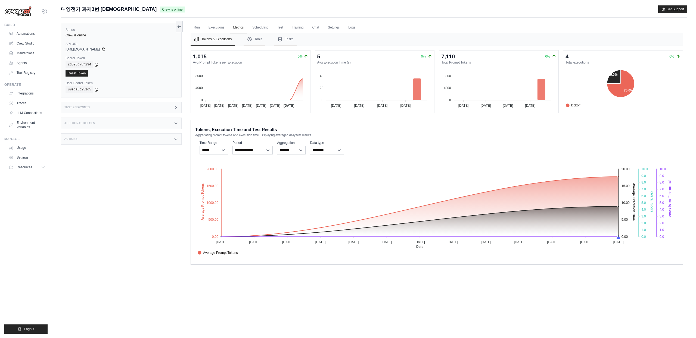
click at [277, 27] on ul "Run Executions Metrics Scheduling Test Training Chat Settings Logs" at bounding box center [437, 27] width 492 height 11
click at [281, 27] on link "Test" at bounding box center [280, 27] width 13 height 11
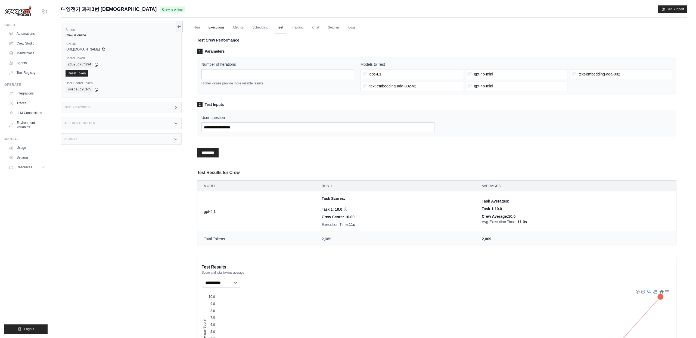
click at [227, 27] on link "Executions" at bounding box center [216, 27] width 23 height 11
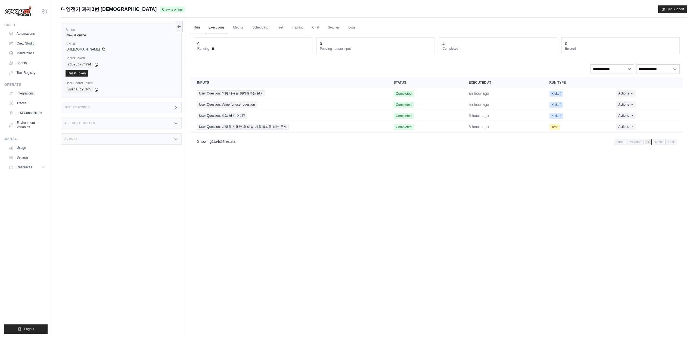
click at [191, 28] on link "Run" at bounding box center [197, 27] width 13 height 11
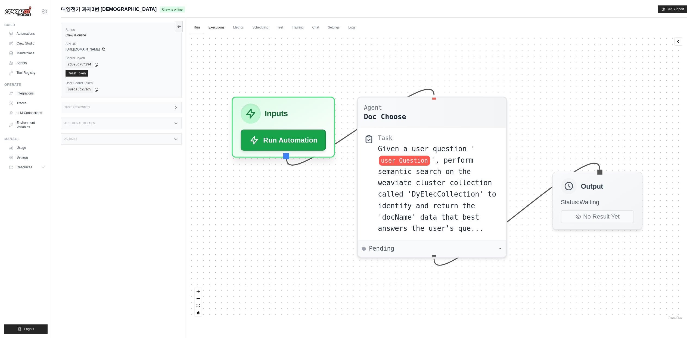
click at [226, 28] on link "Executions" at bounding box center [216, 27] width 23 height 11
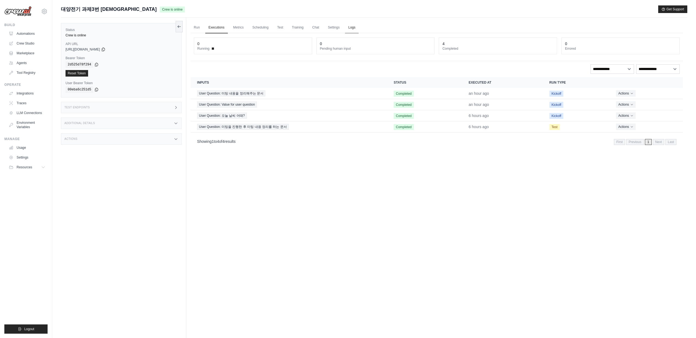
click at [359, 27] on link "Logs" at bounding box center [352, 27] width 14 height 11
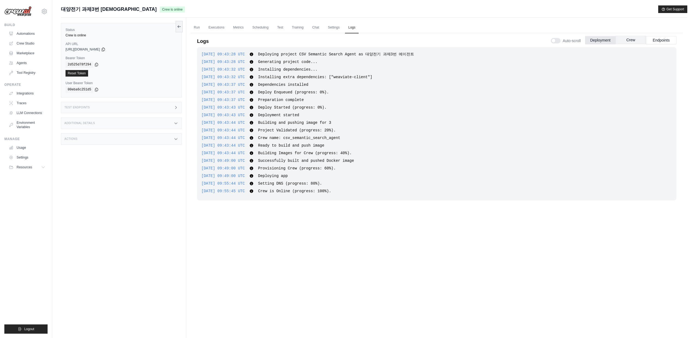
click at [626, 36] on button "Crew" at bounding box center [630, 40] width 30 height 8
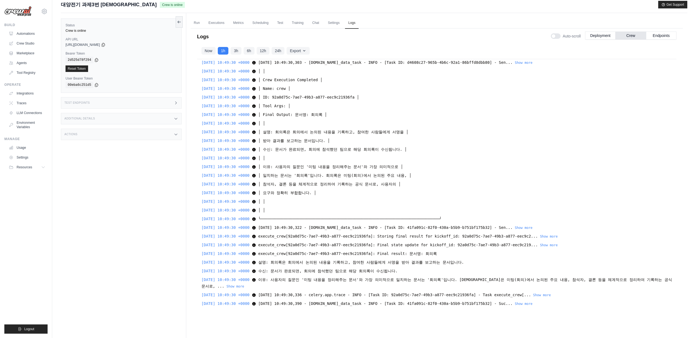
scroll to position [2859, 0]
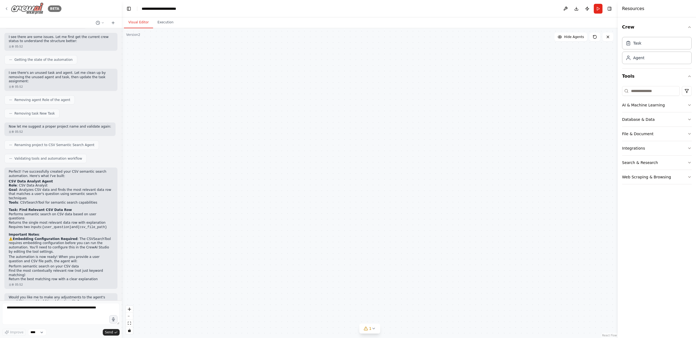
click at [7, 7] on icon at bounding box center [6, 9] width 4 height 4
